Goal: Find specific page/section: Find specific page/section

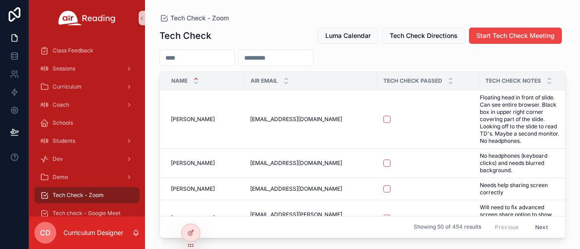
click at [195, 58] on input "scrollable content" at bounding box center [197, 58] width 74 height 13
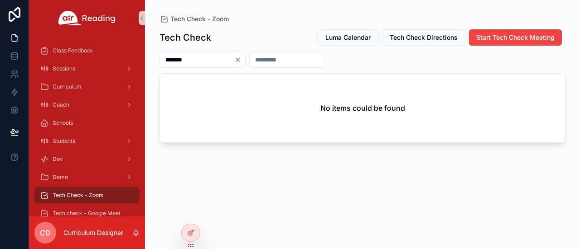
click at [184, 60] on input "*******" at bounding box center [197, 59] width 74 height 13
type input "*******"
click at [241, 58] on icon "Clear" at bounding box center [237, 59] width 7 height 7
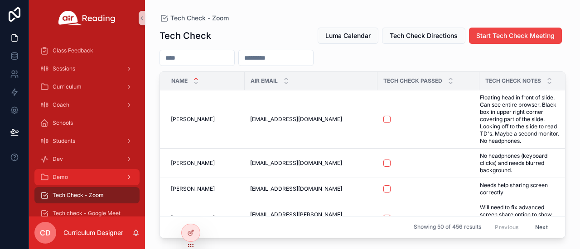
click at [65, 172] on div "Demo" at bounding box center [87, 177] width 94 height 14
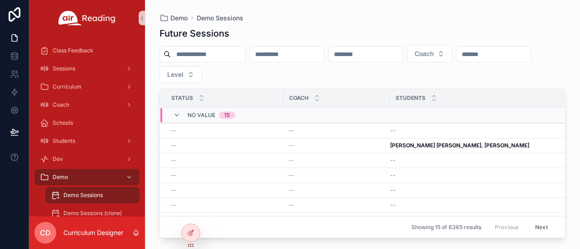
click at [232, 58] on input "scrollable content" at bounding box center [208, 54] width 74 height 13
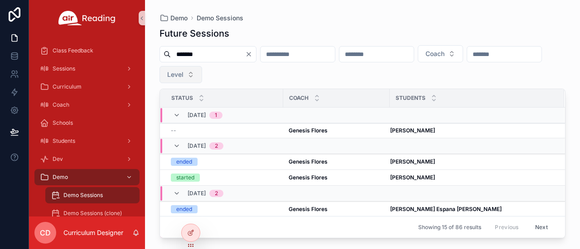
type input "*******"
click at [202, 77] on button "Level" at bounding box center [180, 74] width 43 height 17
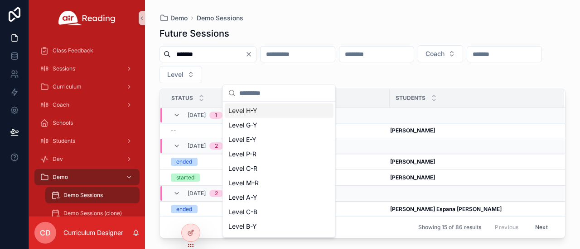
click at [332, 79] on div "******* Coach Level" at bounding box center [362, 64] width 406 height 38
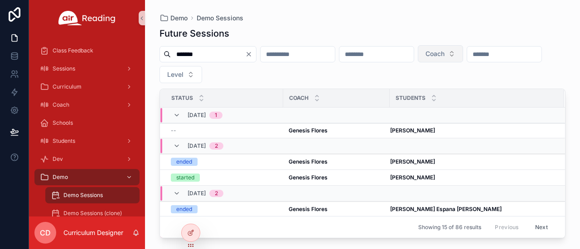
click at [463, 47] on button "Coach" at bounding box center [439, 53] width 45 height 17
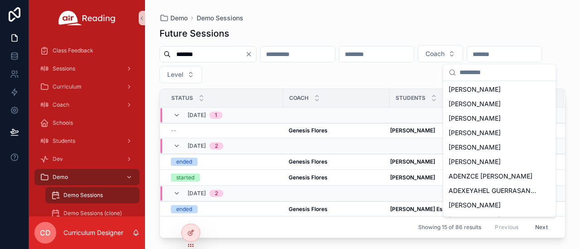
scroll to position [610, 0]
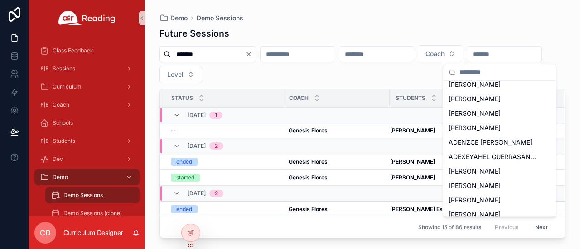
click at [543, 38] on div "Future Sessions" at bounding box center [362, 33] width 406 height 13
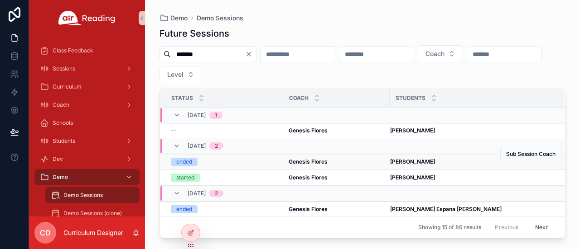
click at [297, 161] on strong "Genesis Flores" at bounding box center [307, 161] width 39 height 7
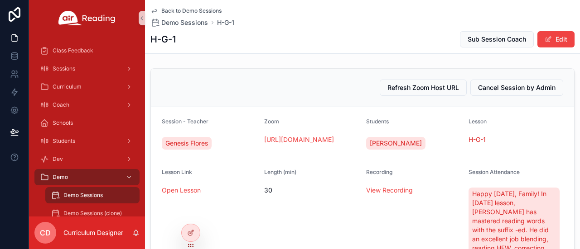
click at [194, 12] on span "Back to Demo Sessions" at bounding box center [191, 10] width 60 height 7
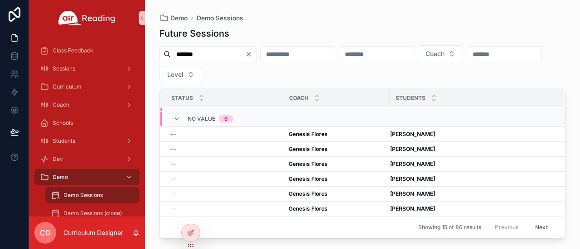
scroll to position [230, 0]
click at [536, 225] on button "Next" at bounding box center [540, 228] width 25 height 14
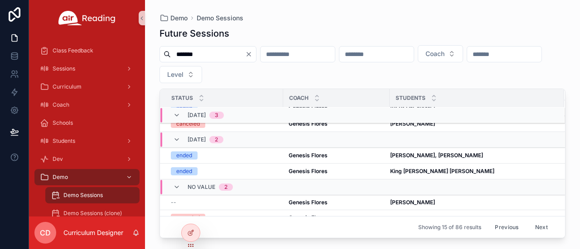
scroll to position [223, 0]
click at [537, 222] on button "Next" at bounding box center [540, 228] width 25 height 14
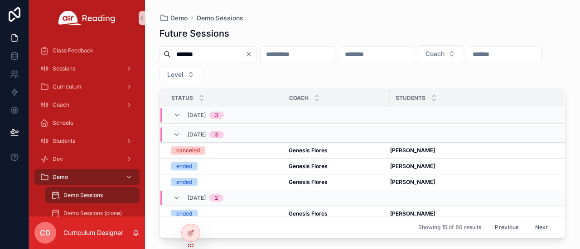
scroll to position [247, 0]
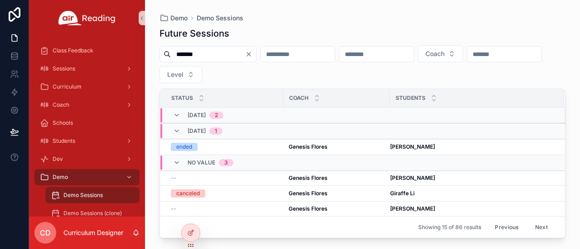
click at [544, 223] on button "Next" at bounding box center [540, 228] width 25 height 14
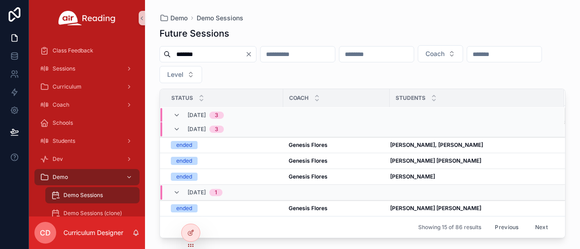
scroll to position [252, 0]
click at [535, 225] on button "Next" at bounding box center [540, 228] width 25 height 14
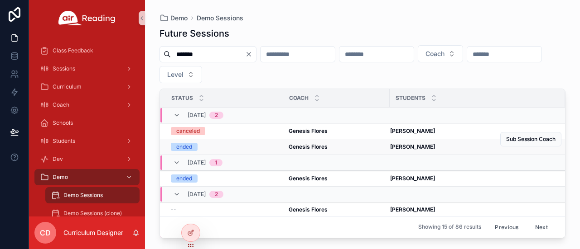
click at [317, 149] on strong "Genesis Flores" at bounding box center [307, 147] width 39 height 7
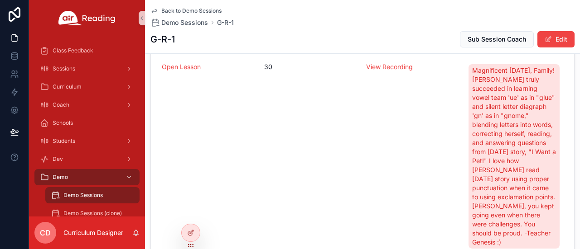
scroll to position [136, 0]
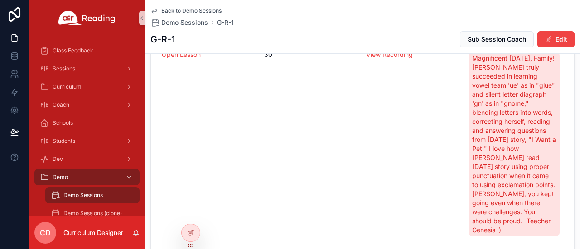
click at [190, 7] on span "Back to Demo Sessions" at bounding box center [191, 10] width 60 height 7
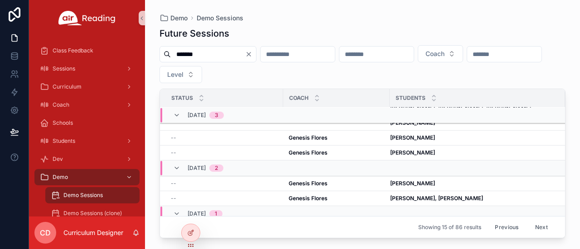
scroll to position [261, 0]
click at [539, 227] on button "Next" at bounding box center [540, 228] width 25 height 14
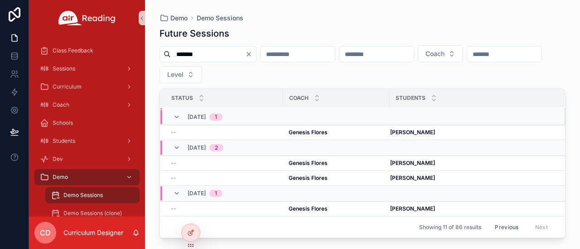
scroll to position [195, 0]
click at [252, 57] on icon "Clear" at bounding box center [248, 54] width 7 height 7
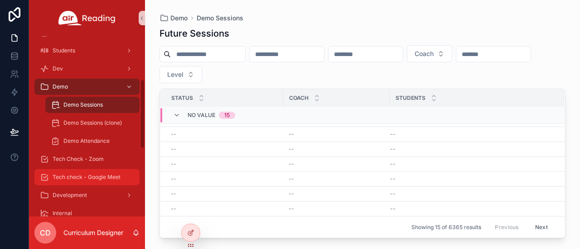
scroll to position [136, 0]
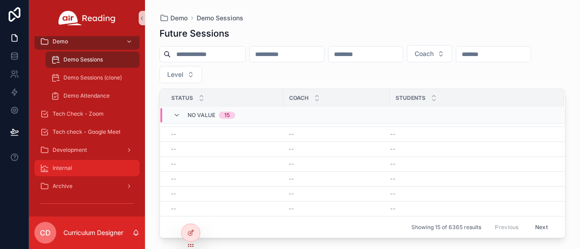
click at [83, 168] on div "Internal" at bounding box center [87, 168] width 94 height 14
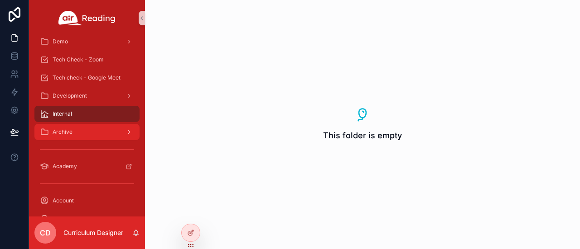
click at [86, 131] on div "Archive" at bounding box center [87, 132] width 94 height 14
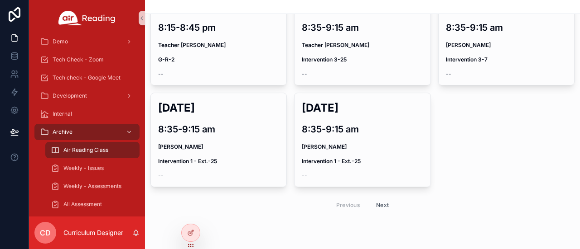
scroll to position [332, 0]
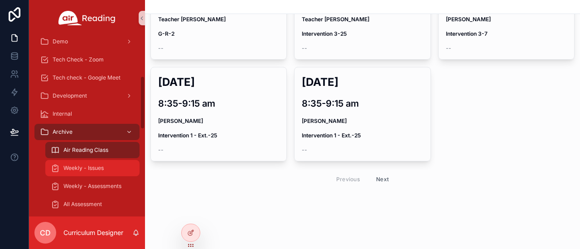
click at [85, 171] on span "Weekly - Issues" at bounding box center [83, 168] width 40 height 7
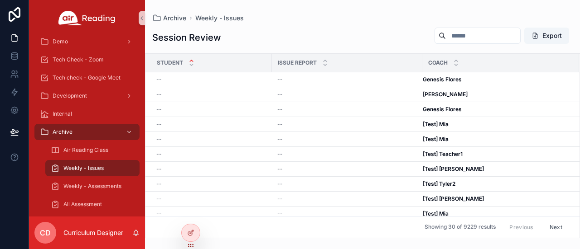
scroll to position [0, 7]
drag, startPoint x: 91, startPoint y: 186, endPoint x: 82, endPoint y: 175, distance: 14.5
click at [91, 186] on span "Weekly - Assessments" at bounding box center [92, 186] width 58 height 7
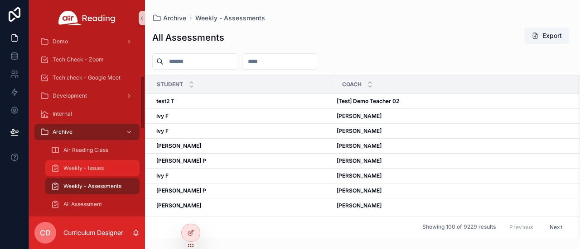
click at [82, 165] on span "Weekly - Issues" at bounding box center [83, 168] width 40 height 7
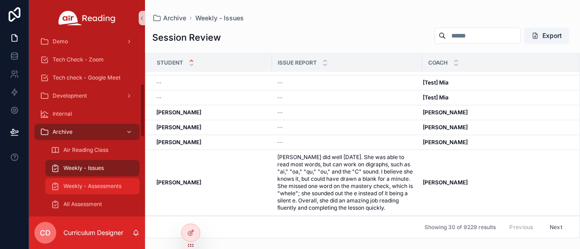
scroll to position [181, 0]
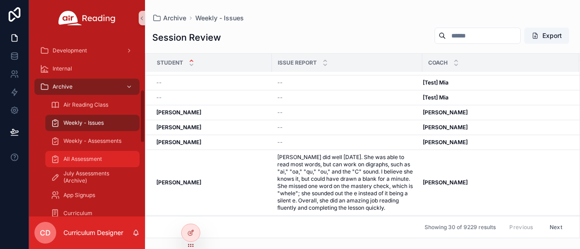
click at [93, 163] on div "All Assessment" at bounding box center [92, 159] width 83 height 14
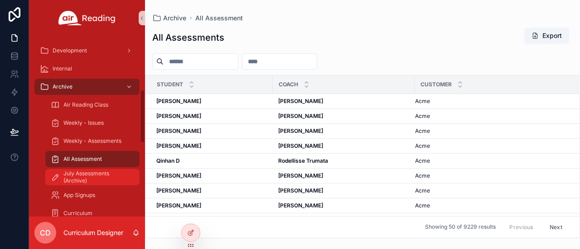
click at [101, 171] on span "July Assessments (Archive)" at bounding box center [96, 177] width 67 height 14
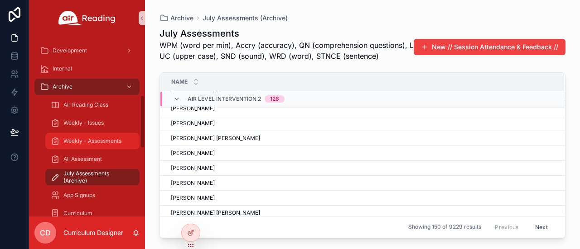
scroll to position [226, 0]
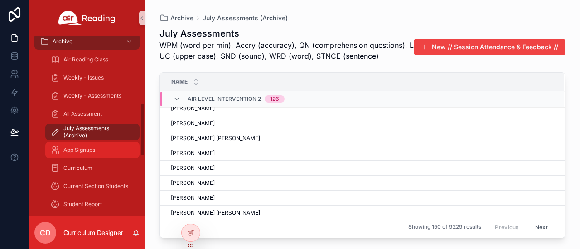
click at [98, 148] on div "App Signups" at bounding box center [92, 150] width 83 height 14
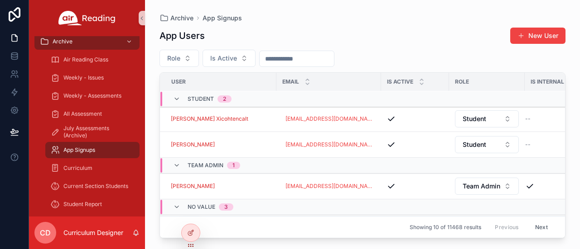
scroll to position [207, 0]
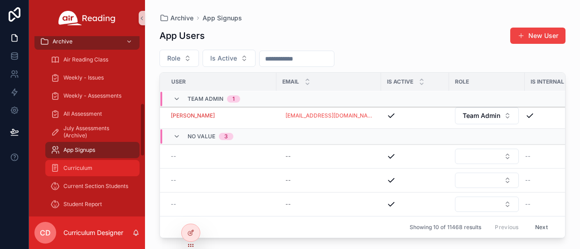
click at [122, 172] on div "Curriculum" at bounding box center [92, 168] width 83 height 14
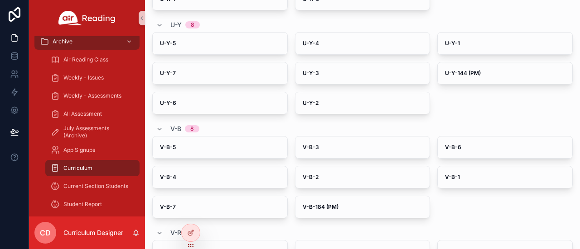
scroll to position [6375, 0]
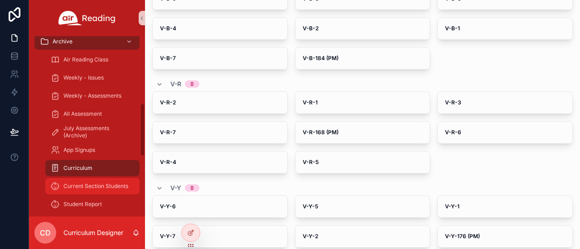
click at [82, 188] on span "Current Section Students" at bounding box center [95, 186] width 65 height 7
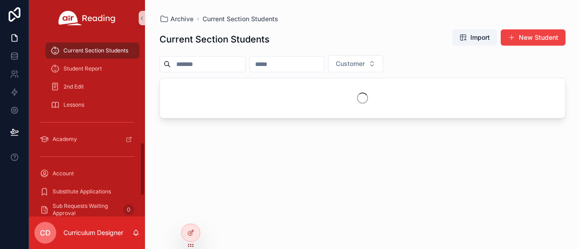
scroll to position [317, 0]
